Goal: Transaction & Acquisition: Purchase product/service

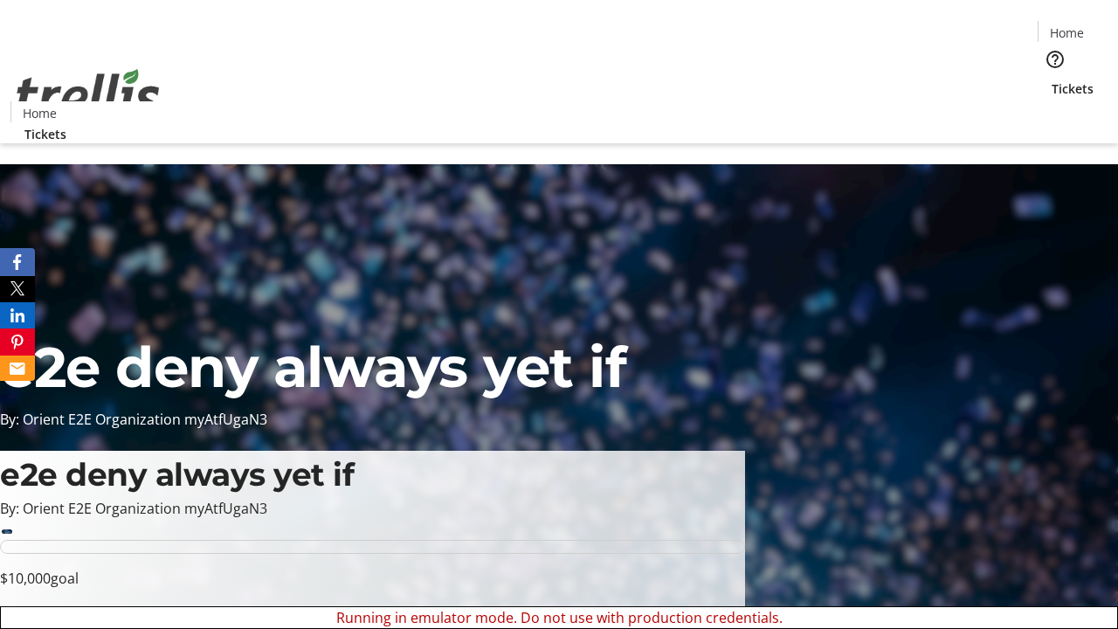
click at [1069, 26] on span "Sign Up" at bounding box center [1075, 24] width 51 height 21
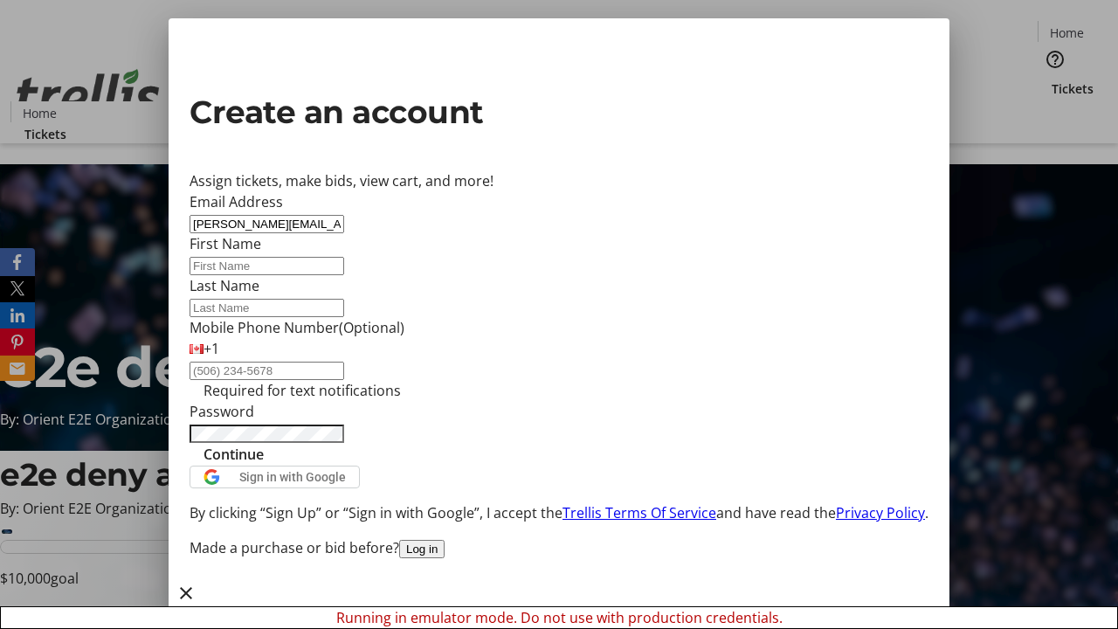
type input "[PERSON_NAME][EMAIL_ADDRESS][DOMAIN_NAME]"
type input "[PERSON_NAME]"
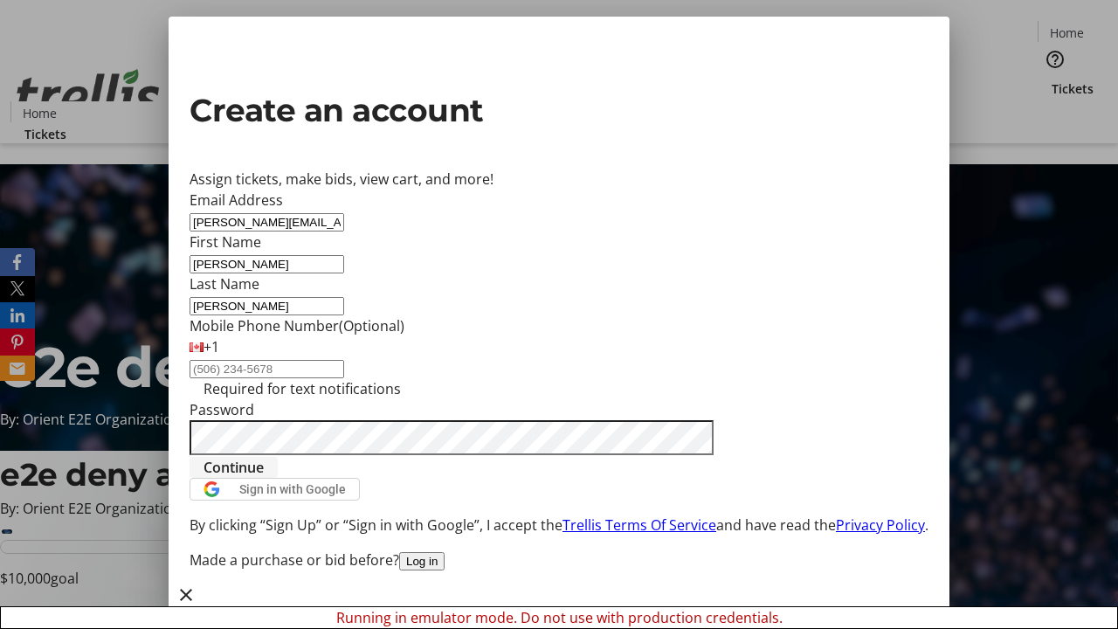
click at [264, 478] on span "Continue" at bounding box center [234, 467] width 60 height 21
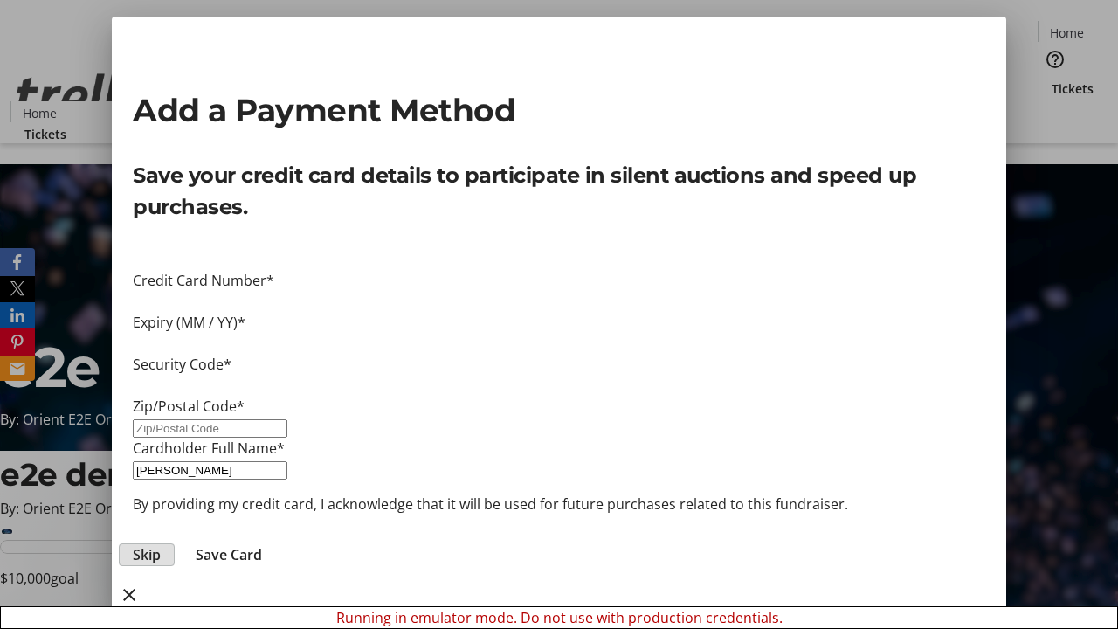
click at [161, 544] on span "Skip" at bounding box center [147, 554] width 28 height 21
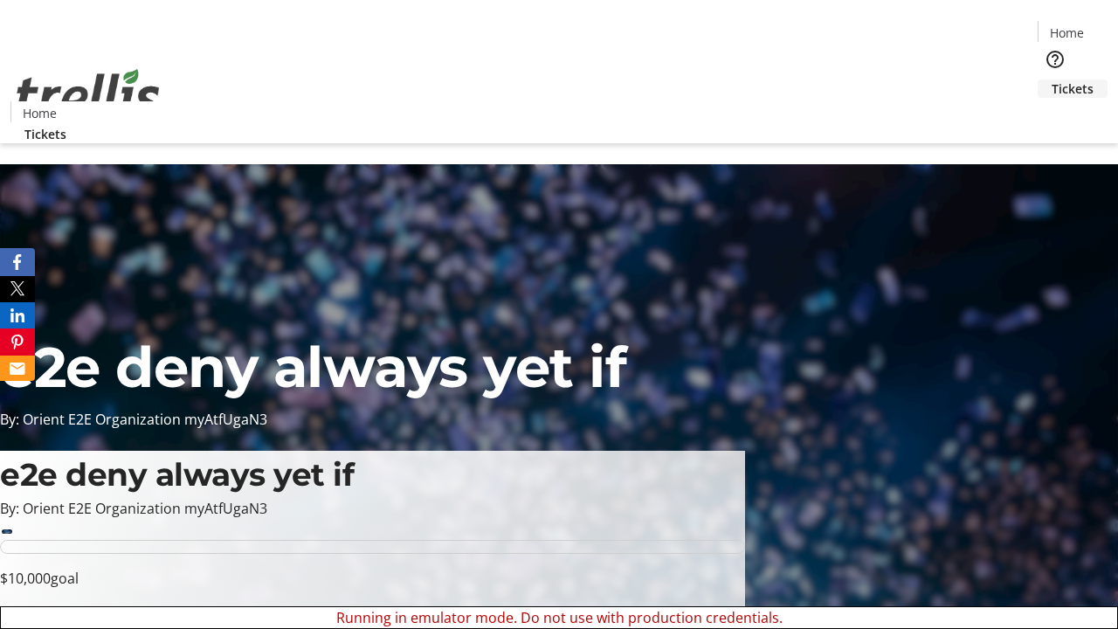
click at [1052, 80] on span "Tickets" at bounding box center [1073, 89] width 42 height 18
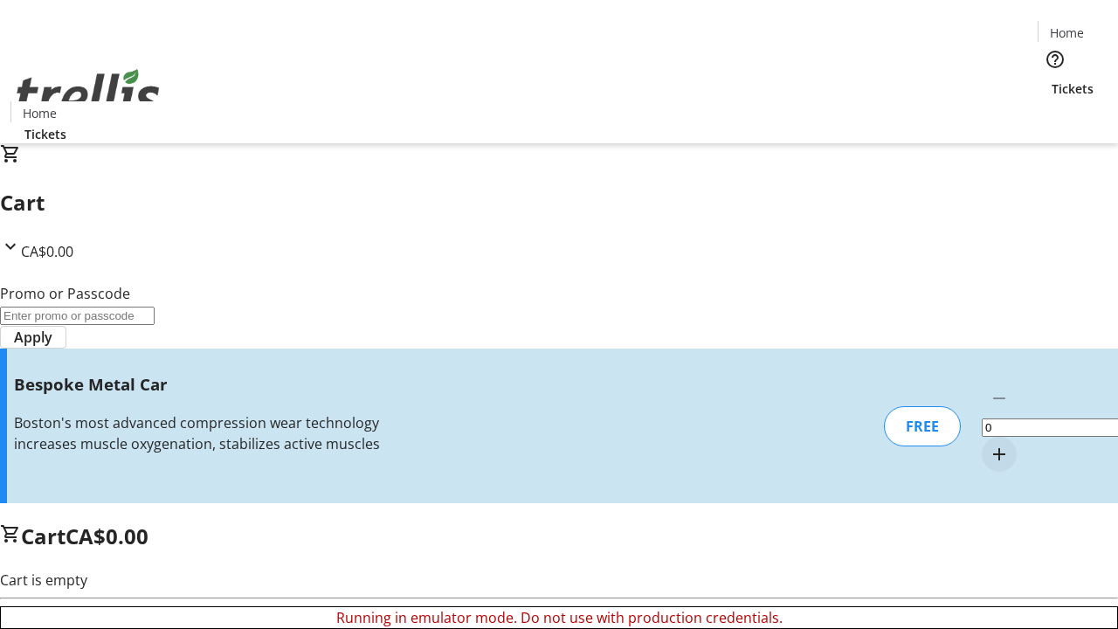
click at [989, 444] on mat-icon "Increment by one" at bounding box center [999, 454] width 21 height 21
type input "1"
